Goal: Task Accomplishment & Management: Use online tool/utility

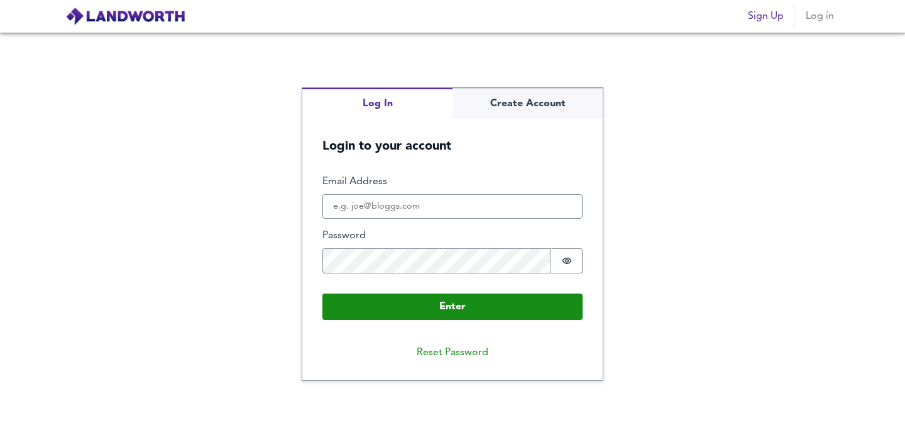
click at [462, 224] on fieldset "Enter Email Address Password Password is hidden Buffer" at bounding box center [453, 229] width 260 height 109
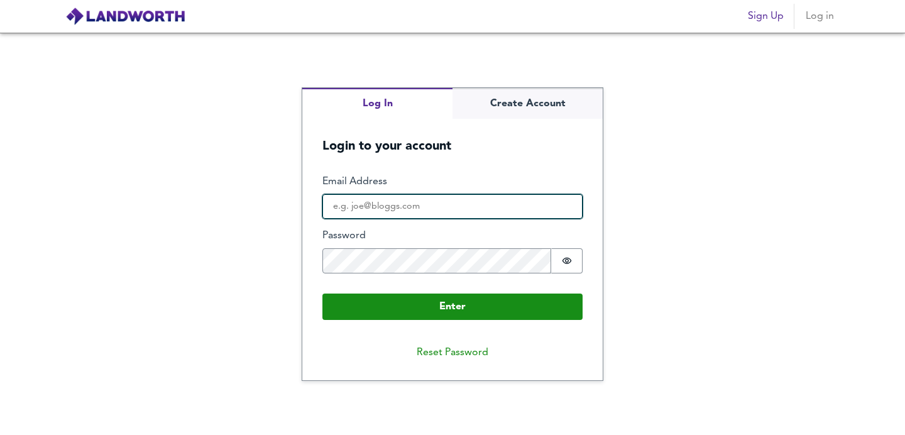
click at [464, 209] on input "Email Address" at bounding box center [453, 206] width 260 height 25
type input "[EMAIL_ADDRESS][DOMAIN_NAME]"
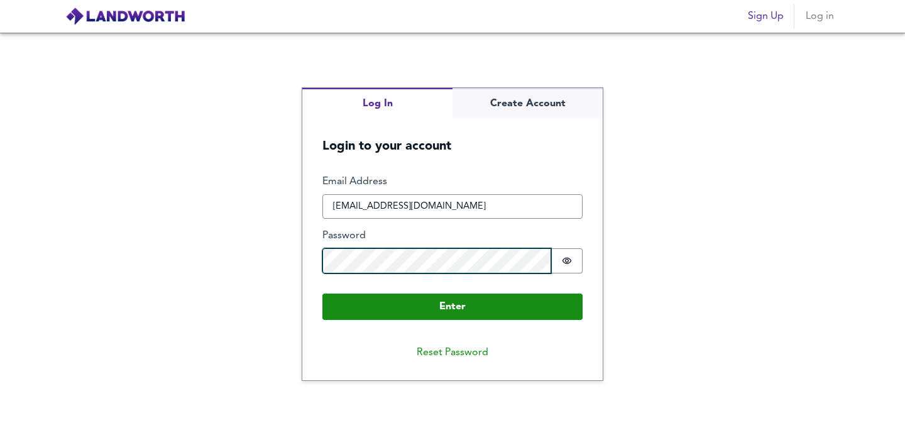
click at [323, 294] on button "Enter" at bounding box center [453, 307] width 260 height 26
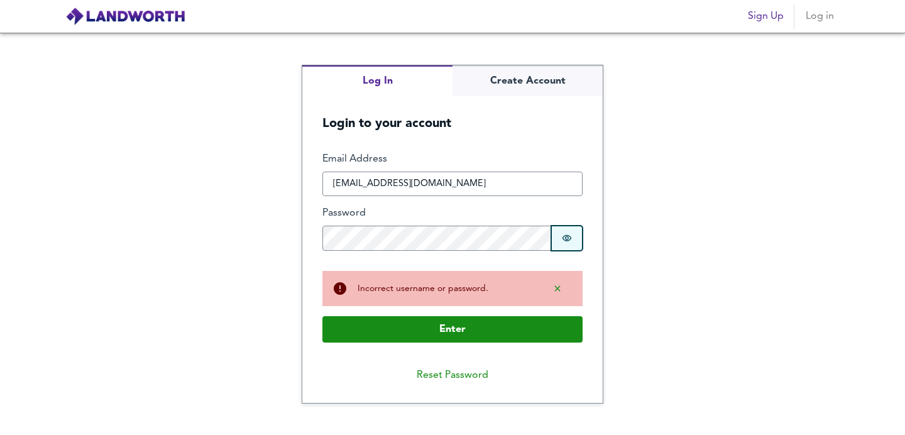
click at [560, 238] on button "Password is hidden" at bounding box center [566, 238] width 31 height 25
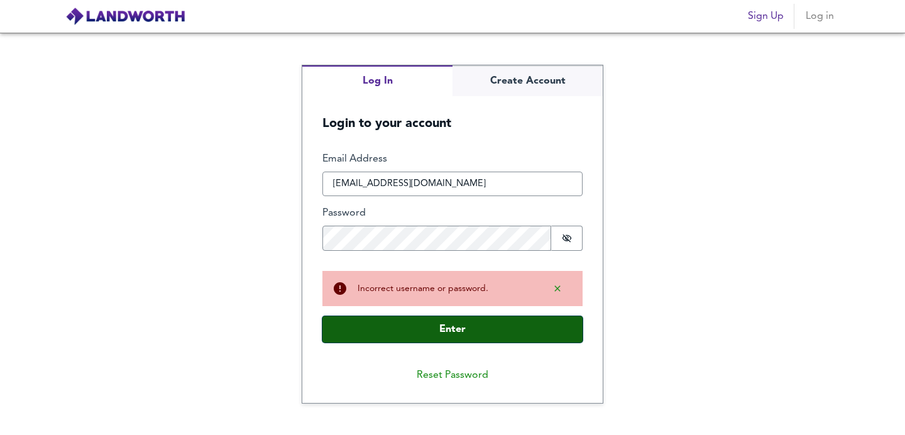
click at [426, 324] on button "Enter" at bounding box center [453, 329] width 260 height 26
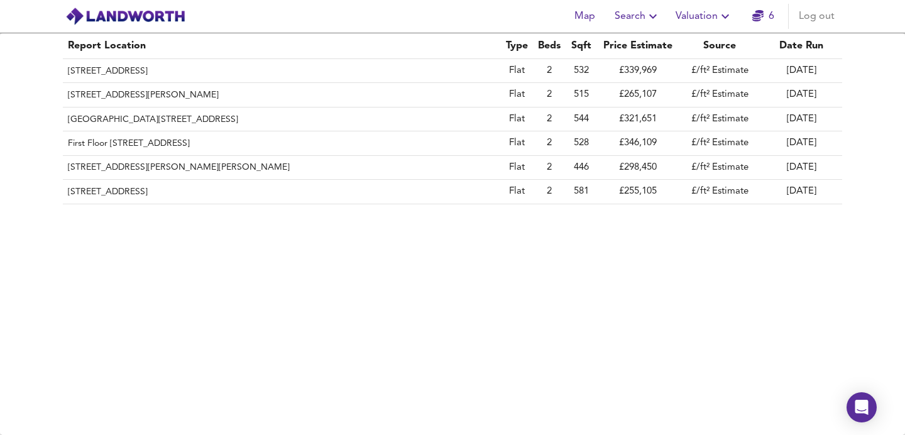
click at [711, 17] on span "Valuation" at bounding box center [704, 17] width 57 height 18
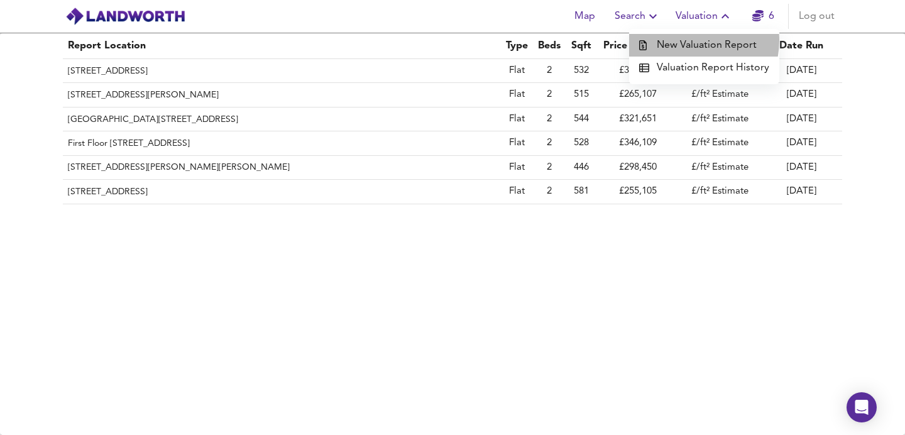
click at [692, 41] on li "New Valuation Report" at bounding box center [704, 45] width 150 height 23
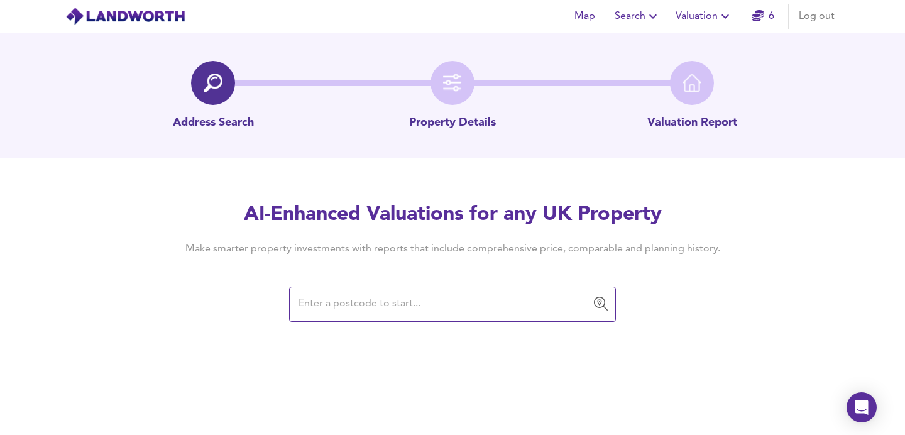
click at [414, 323] on div "Map Search Valuation 6 Log out Address Search Property Details Valuation Report…" at bounding box center [452, 217] width 905 height 435
click at [418, 310] on input "text" at bounding box center [443, 304] width 297 height 24
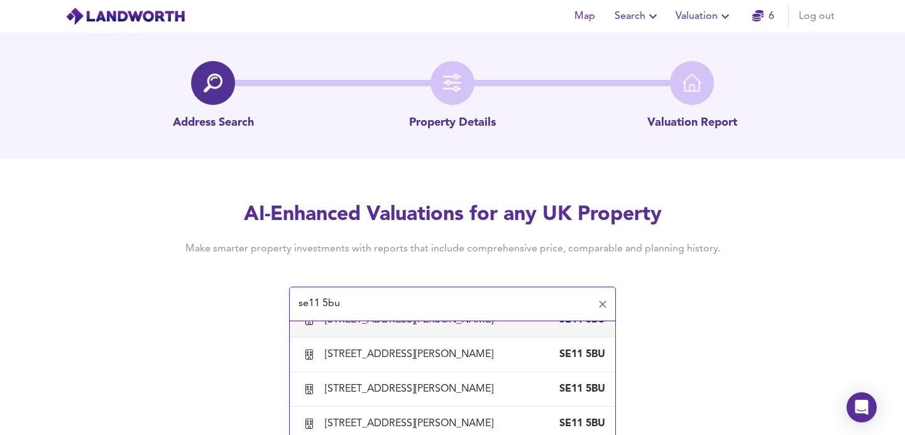
scroll to position [323, 0]
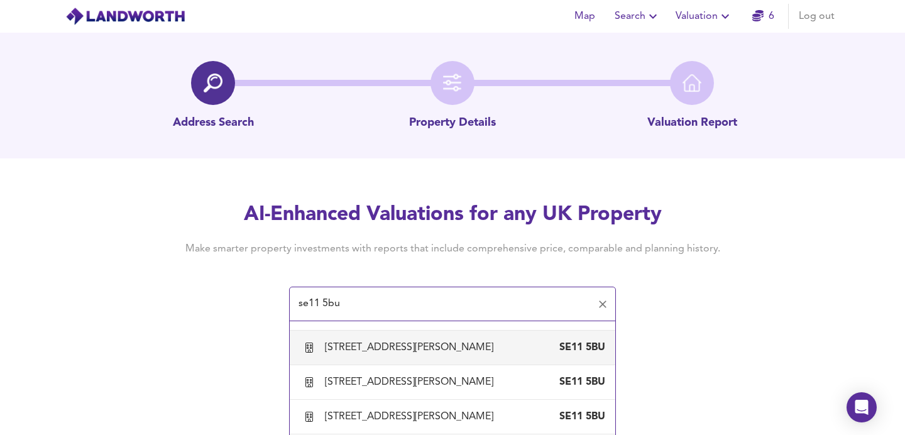
click at [434, 355] on div "[STREET_ADDRESS][PERSON_NAME]" at bounding box center [412, 348] width 174 height 14
type input "[STREET_ADDRESS][PERSON_NAME]"
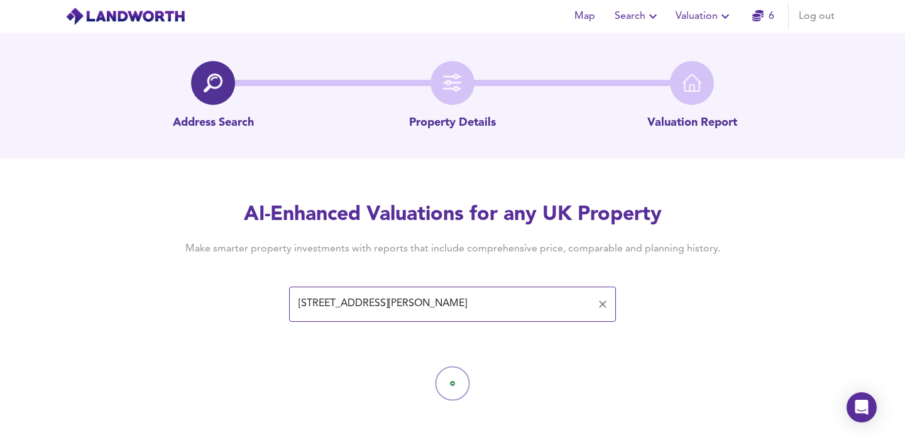
scroll to position [11, 0]
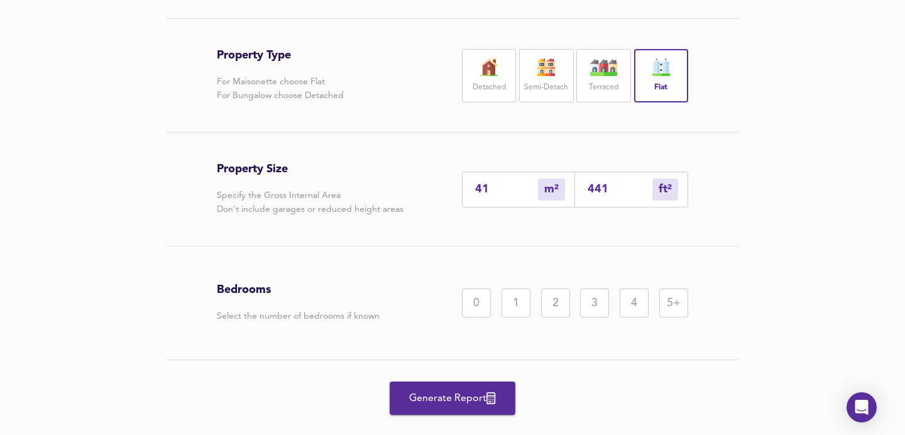
scroll to position [268, 0]
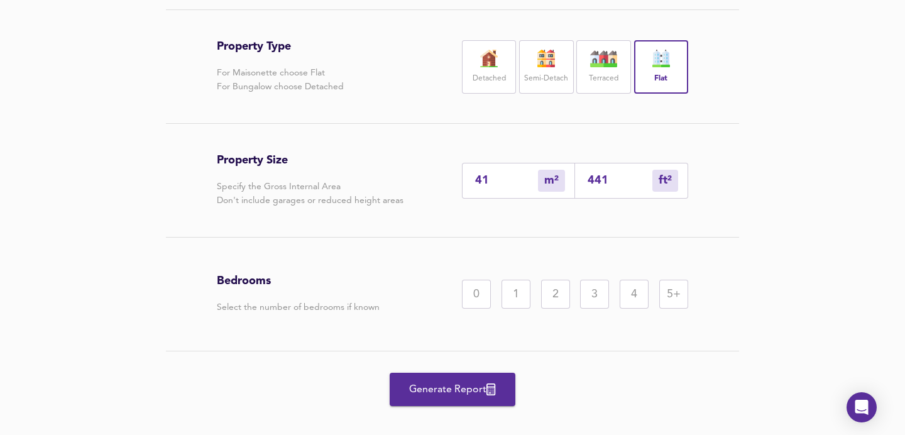
click at [619, 187] on input "441" at bounding box center [620, 180] width 65 height 13
type input "4"
type input "44"
type input "0"
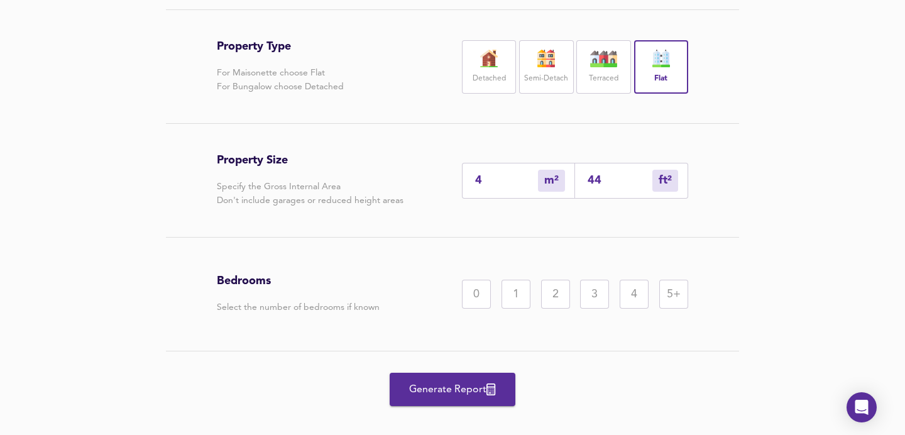
type input "4"
type input "5"
type input "49"
type input "46"
type input "490"
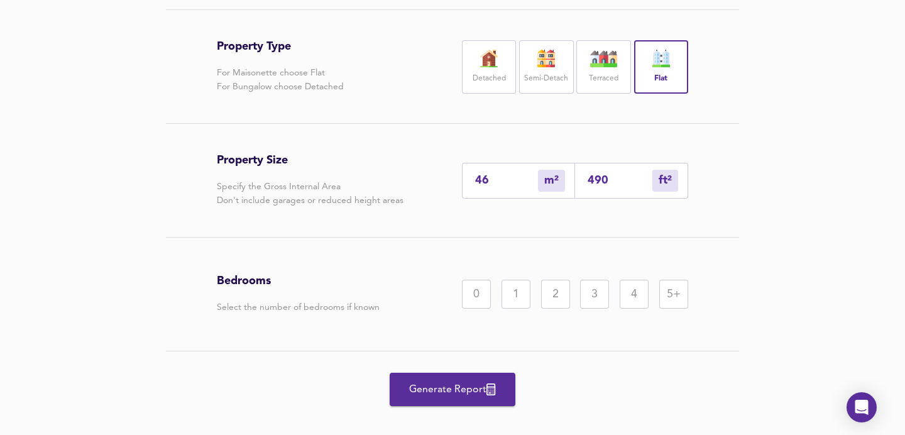
click at [760, 282] on div "Property Type For Maisonette choose Flat For Bungalow choose Detached Detached …" at bounding box center [452, 230] width 905 height 443
click at [548, 309] on div "2" at bounding box center [555, 294] width 29 height 29
click at [472, 404] on button "Generate Report" at bounding box center [453, 389] width 126 height 33
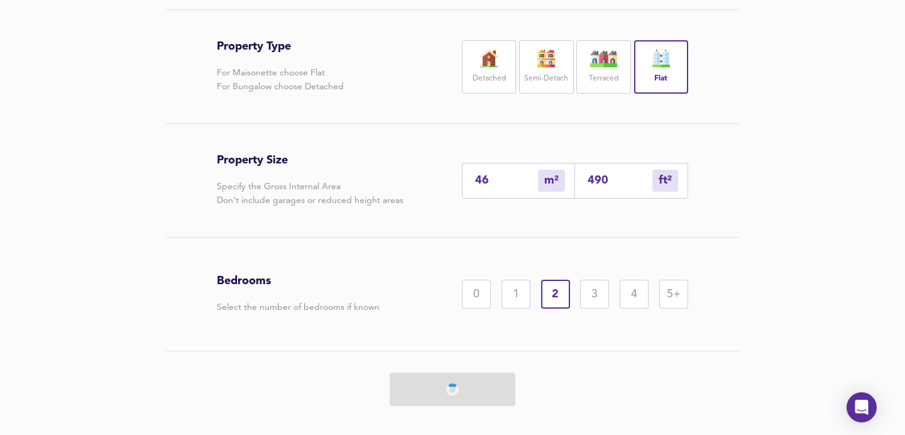
scroll to position [313, 0]
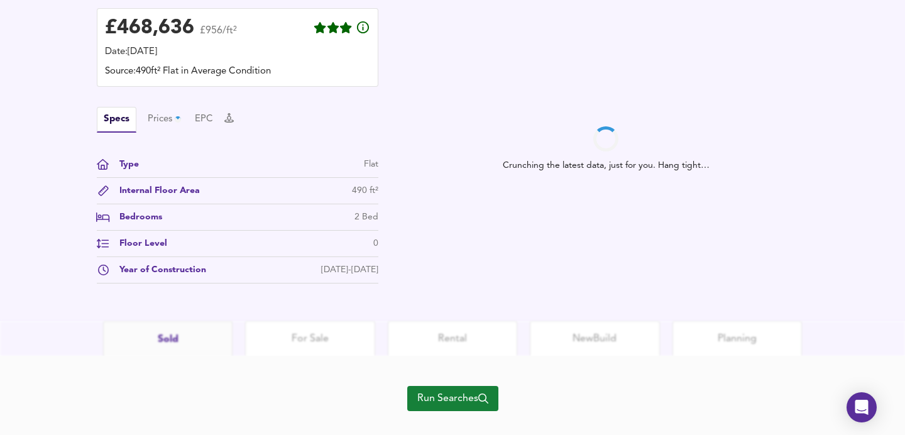
scroll to position [377, 0]
click at [453, 396] on span "Run Searches" at bounding box center [453, 398] width 71 height 18
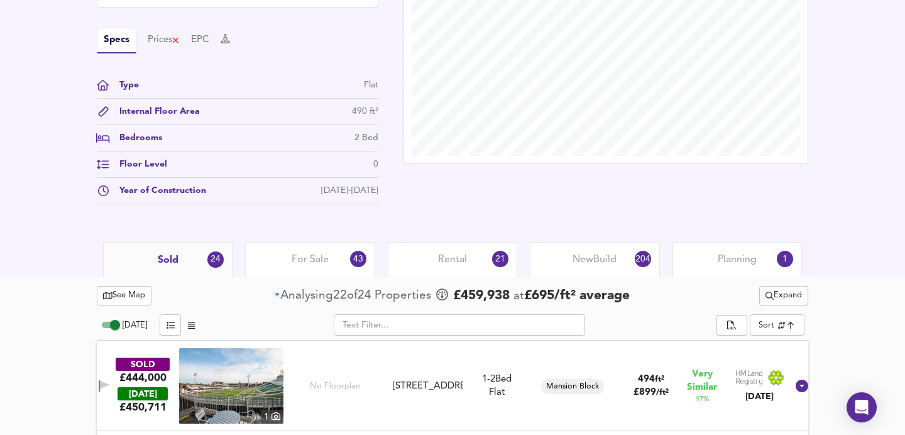
scroll to position [409, 0]
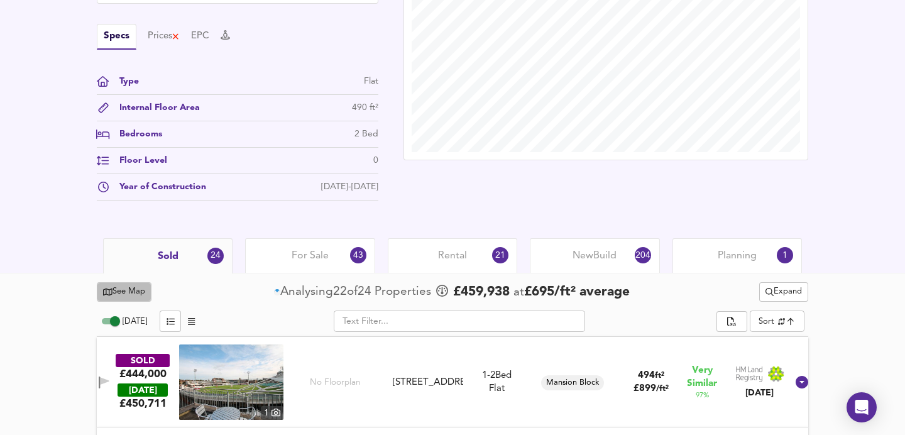
click at [129, 295] on span "See Map" at bounding box center [124, 292] width 42 height 14
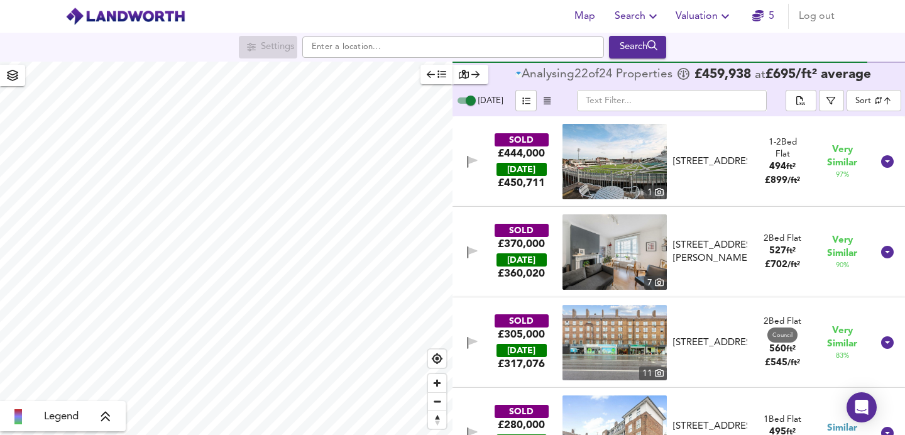
checkbox input "true"
checkbox input "false"
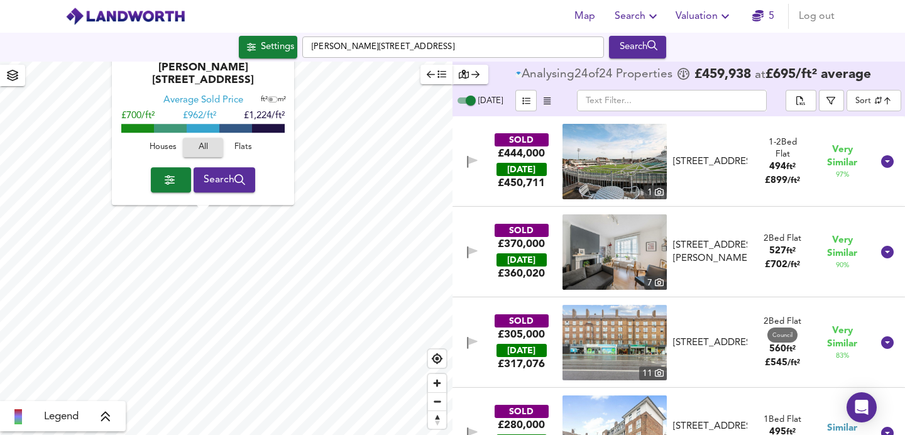
click at [284, 62] on div "X" at bounding box center [287, 56] width 11 height 12
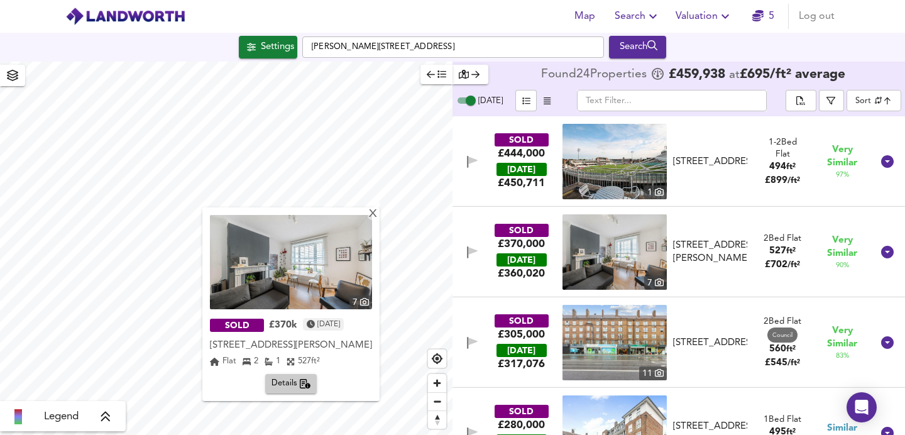
click at [338, 265] on img at bounding box center [291, 262] width 162 height 94
click at [375, 216] on div "X" at bounding box center [373, 215] width 11 height 12
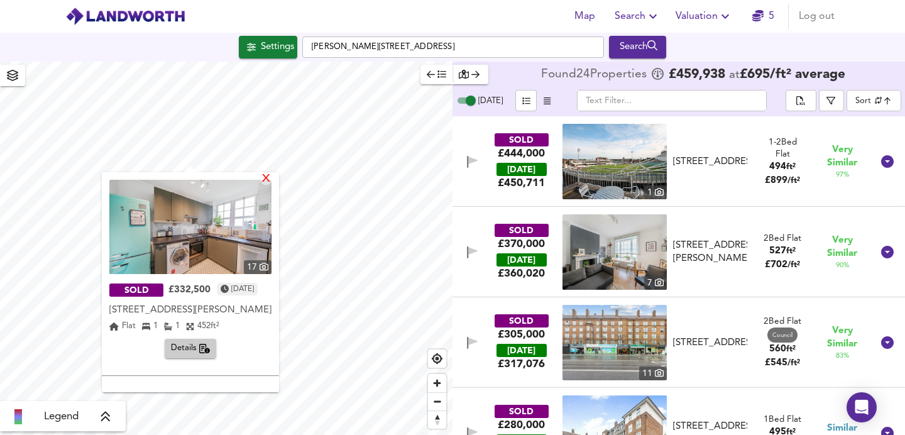
click at [272, 180] on div "X" at bounding box center [266, 180] width 11 height 12
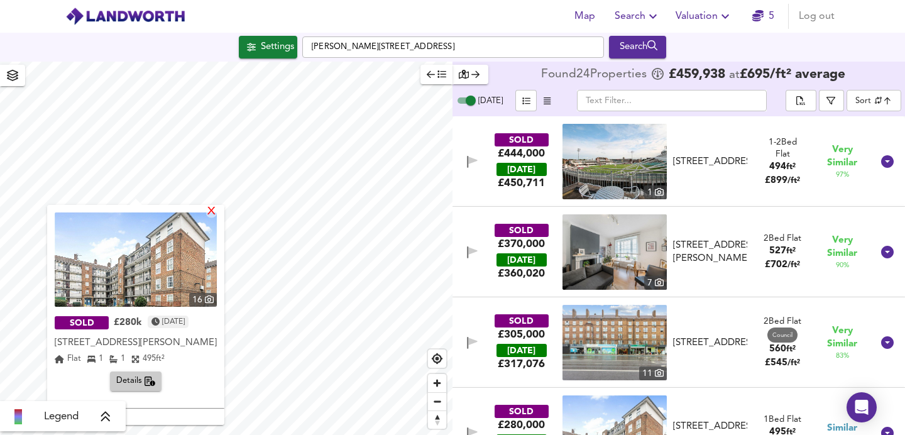
click at [217, 209] on div "X" at bounding box center [211, 212] width 11 height 12
